Goal: Task Accomplishment & Management: Complete application form

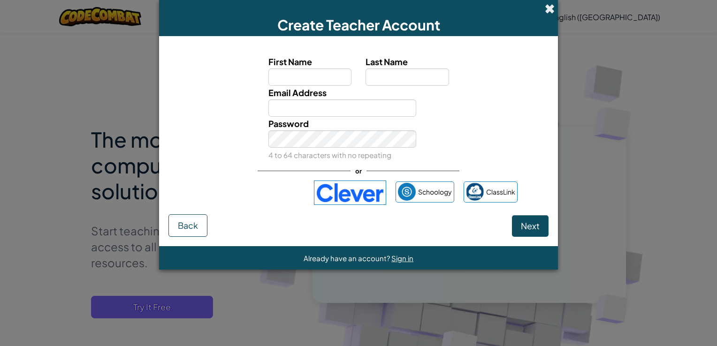
click at [545, 5] on span at bounding box center [550, 9] width 10 height 10
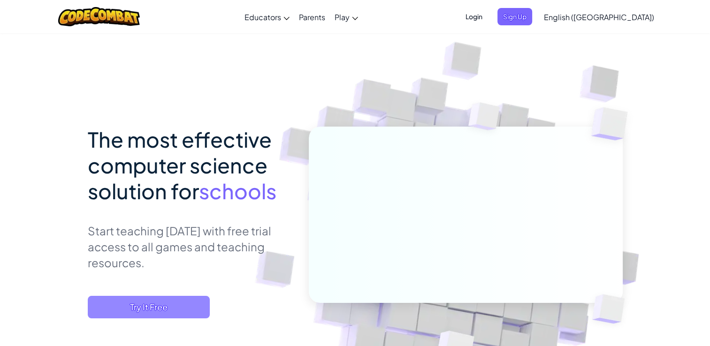
click at [154, 306] on span "Try It Free" at bounding box center [149, 307] width 122 height 23
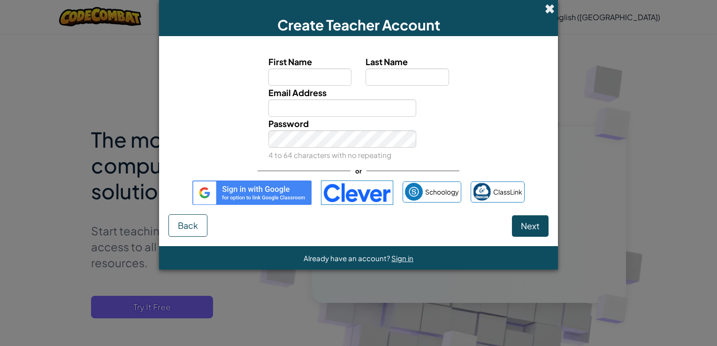
click at [545, 8] on span at bounding box center [550, 9] width 10 height 10
